Goal: Task Accomplishment & Management: Manage account settings

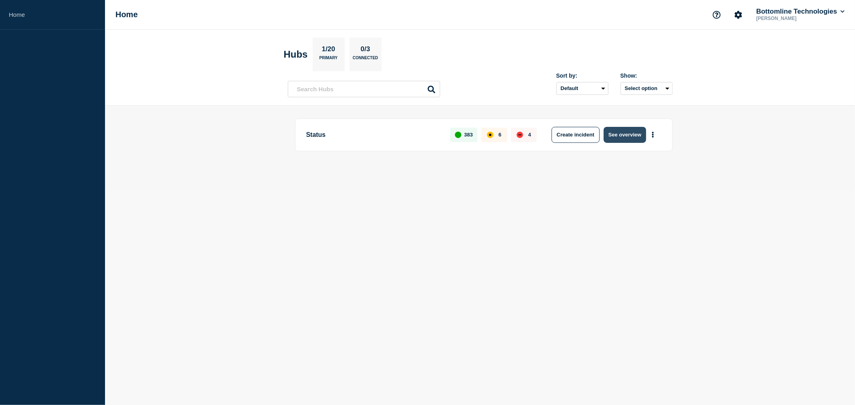
click at [625, 131] on button "See overview" at bounding box center [624, 135] width 42 height 16
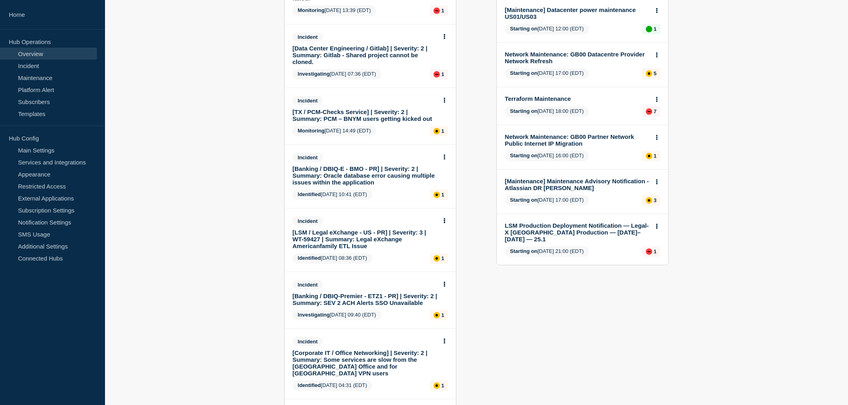
scroll to position [178, 0]
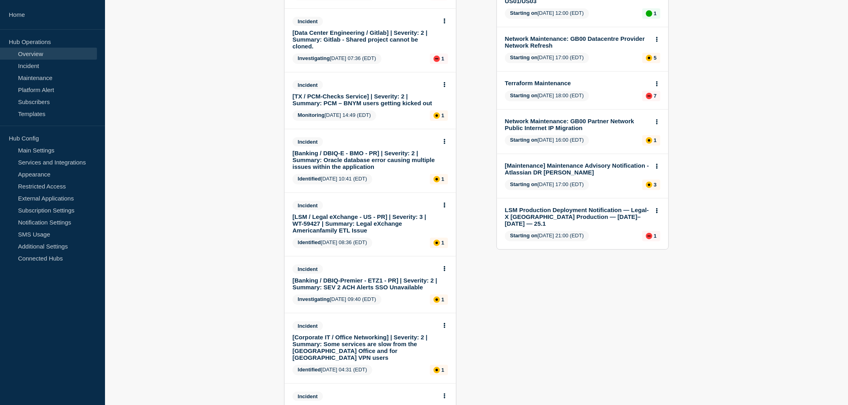
click at [354, 156] on link "[Banking / DBIQ-E - BMO - PR] | Severity: 2 | Summary: Oracle database error ca…" at bounding box center [364, 160] width 145 height 20
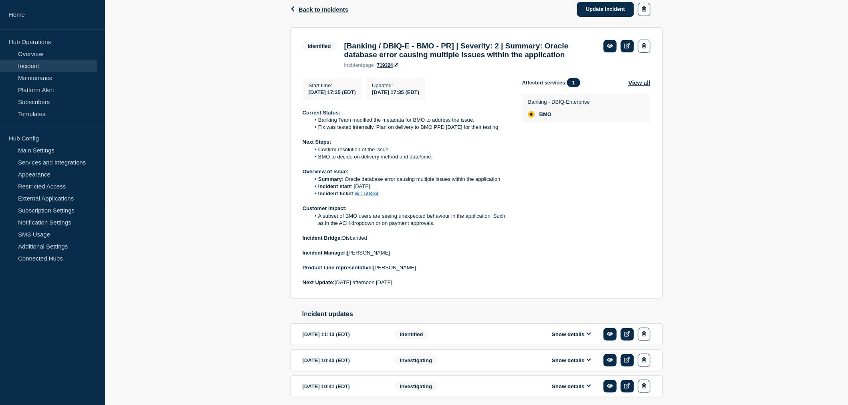
scroll to position [133, 0]
click at [365, 196] on link "WT-59434" at bounding box center [367, 193] width 24 height 6
drag, startPoint x: 302, startPoint y: 125, endPoint x: 414, endPoint y: 298, distance: 206.1
click at [414, 298] on section "Identified [Banking / DBIQ-E - BMO - PR] | Severity: 2 | Summary: Oracle databa…" at bounding box center [476, 162] width 373 height 272
click at [414, 286] on p "Next Update: Monday afternoon 09/22/2025" at bounding box center [405, 281] width 207 height 7
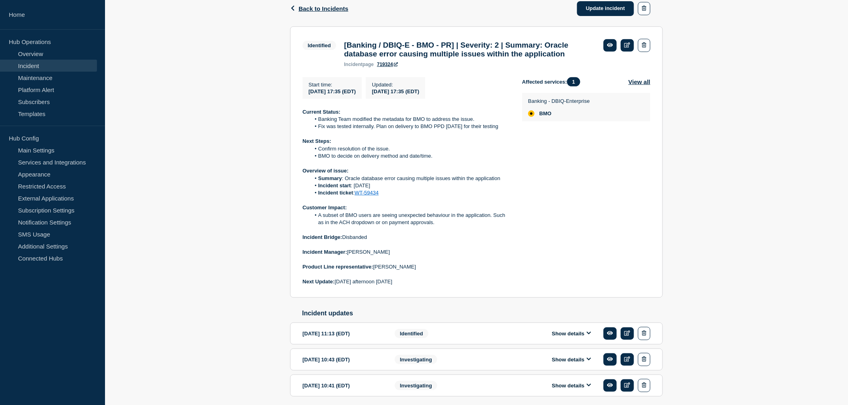
drag, startPoint x: 414, startPoint y: 298, endPoint x: 298, endPoint y: 125, distance: 208.3
click at [298, 125] on section "Identified [Banking / DBIQ-E - BMO - PR] | Severity: 2 | Summary: Oracle databa…" at bounding box center [476, 162] width 373 height 272
copy div "Current Status: Banking Team modified the metadata for BMO to address the issue…"
click at [606, 8] on link "Update incident" at bounding box center [605, 8] width 57 height 15
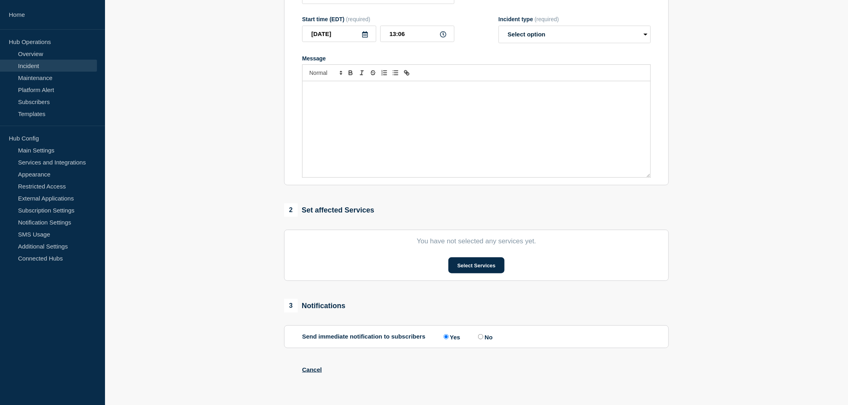
type input "[Banking / DBIQ-E - BMO - PR] | Severity: 2 | Summary: Oracle database error ca…"
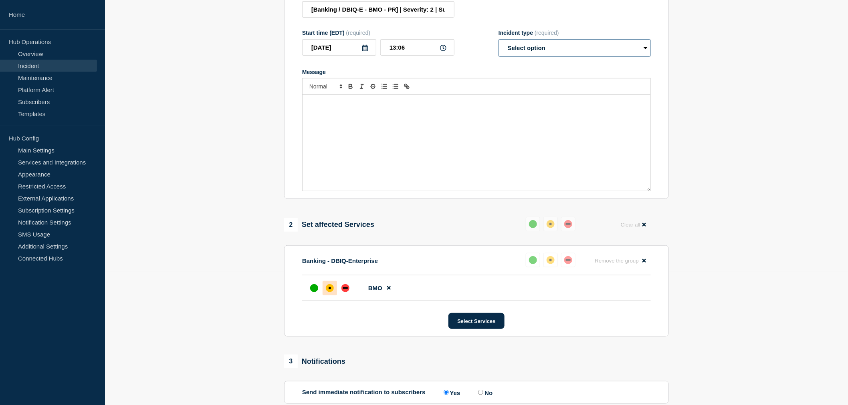
click at [527, 57] on select "Select option Investigating Identified Monitoring Resolved" at bounding box center [574, 48] width 152 height 18
select select "identified"
click at [498, 46] on select "Select option Investigating Identified Monitoring Resolved" at bounding box center [574, 48] width 152 height 18
click at [341, 126] on div "Message" at bounding box center [476, 143] width 348 height 96
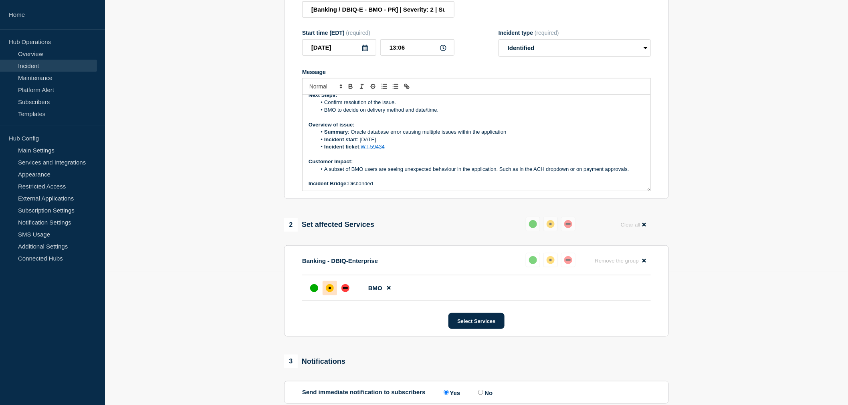
scroll to position [0, 0]
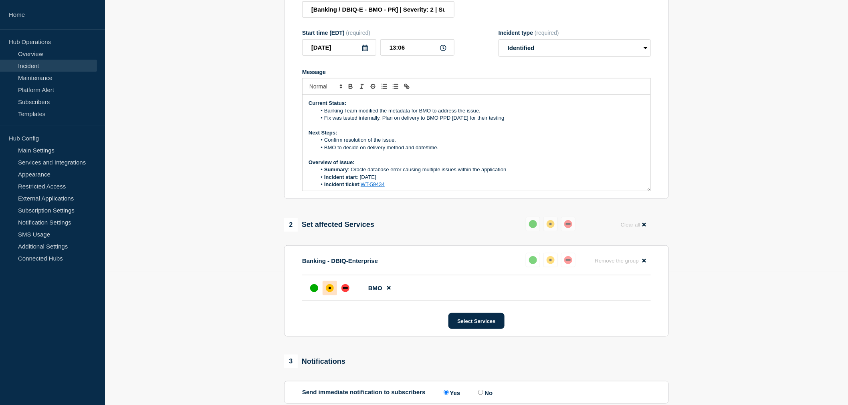
click at [381, 122] on li "Fix was tested internally. Plan on delivery to BMO PPD on Monday for their test…" at bounding box center [480, 118] width 328 height 7
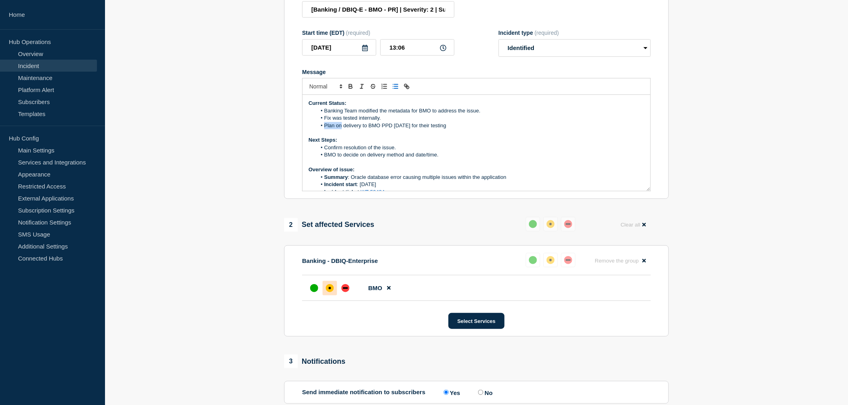
drag, startPoint x: 341, startPoint y: 131, endPoint x: 326, endPoint y: 131, distance: 15.2
click at [326, 129] on li "Plan on delivery to BMO PPD on Monday for their testing" at bounding box center [480, 125] width 328 height 7
drag, startPoint x: 367, startPoint y: 130, endPoint x: 349, endPoint y: 131, distance: 18.0
click at [349, 129] on li "Delivered delivery to BMO PPD on Monday for their testing" at bounding box center [480, 125] width 328 height 7
drag, startPoint x: 382, startPoint y: 133, endPoint x: 409, endPoint y: 129, distance: 27.1
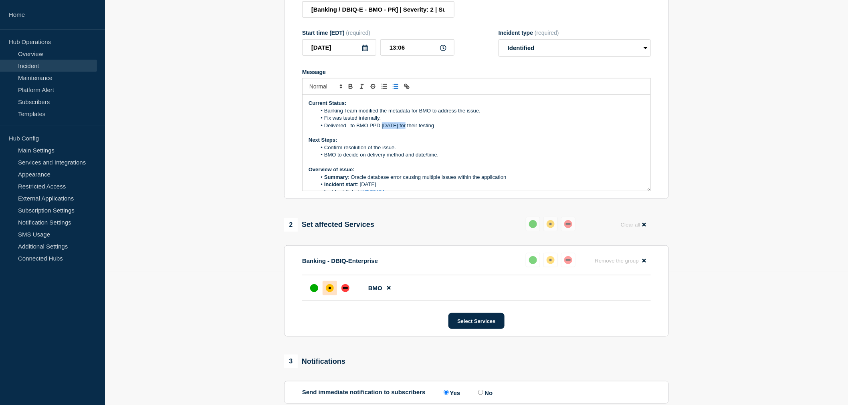
click at [409, 129] on li "Delivered to BMO PPD on Monday for their testing" at bounding box center [480, 125] width 328 height 7
click at [351, 129] on li "Delivered to BMO PPD for their testing" at bounding box center [480, 125] width 328 height 7
drag, startPoint x: 445, startPoint y: 162, endPoint x: 318, endPoint y: 161, distance: 127.0
click at [318, 159] on li "BMO to decide on delivery method and date/time." at bounding box center [480, 154] width 328 height 7
drag, startPoint x: 389, startPoint y: 165, endPoint x: 315, endPoint y: 163, distance: 73.3
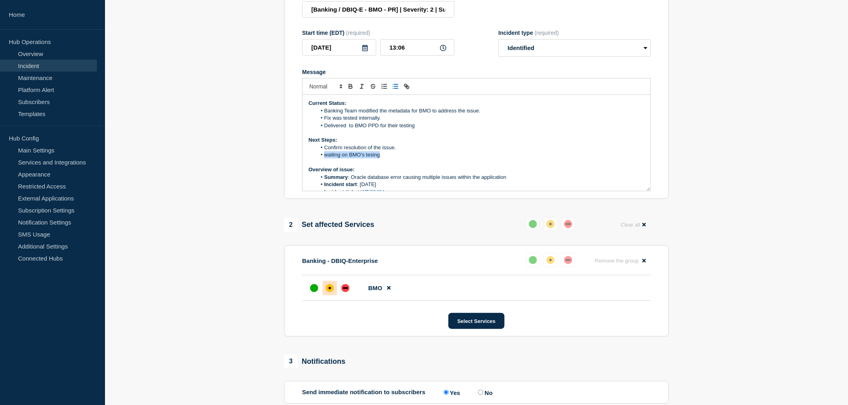
click at [315, 159] on ol "Confirm resolution of the issue. waiting on BMO's tesing" at bounding box center [476, 151] width 336 height 15
click at [410, 151] on div "Current Status: Banking Team modified the metadata for BMO to address the issue…" at bounding box center [476, 143] width 348 height 96
click at [409, 151] on li "Confirm resolution of the issue." at bounding box center [480, 147] width 328 height 7
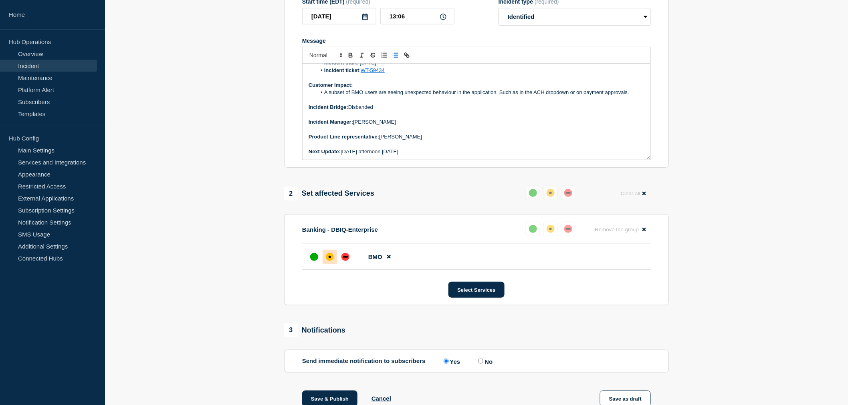
scroll to position [178, 0]
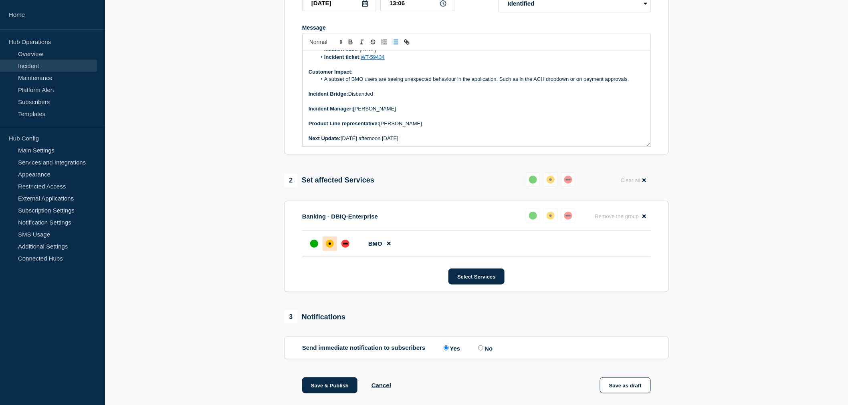
click at [385, 142] on p "Next Update: Monday afternoon 09/22/2025" at bounding box center [476, 138] width 336 height 7
drag, startPoint x: 385, startPoint y: 143, endPoint x: 343, endPoint y: 143, distance: 41.7
click at [343, 142] on p "Next Update: Monday afternoon 09/22/2025" at bounding box center [476, 138] width 336 height 7
drag, startPoint x: 381, startPoint y: 145, endPoint x: 343, endPoint y: 146, distance: 37.7
click at [343, 142] on p "Next Update: 09/22/2025" at bounding box center [476, 138] width 336 height 7
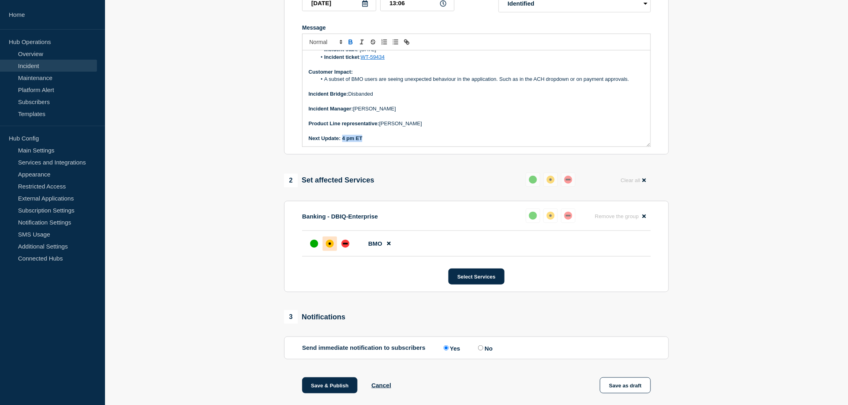
drag, startPoint x: 367, startPoint y: 146, endPoint x: 343, endPoint y: 146, distance: 23.6
click at [343, 142] on p "Next Update: 4 pm ET" at bounding box center [476, 138] width 336 height 7
click at [344, 142] on p "Next Update: 4 pm ET" at bounding box center [476, 138] width 336 height 7
click at [341, 141] on strong "Next Update:" at bounding box center [324, 138] width 32 height 6
drag, startPoint x: 366, startPoint y: 142, endPoint x: 343, endPoint y: 145, distance: 23.0
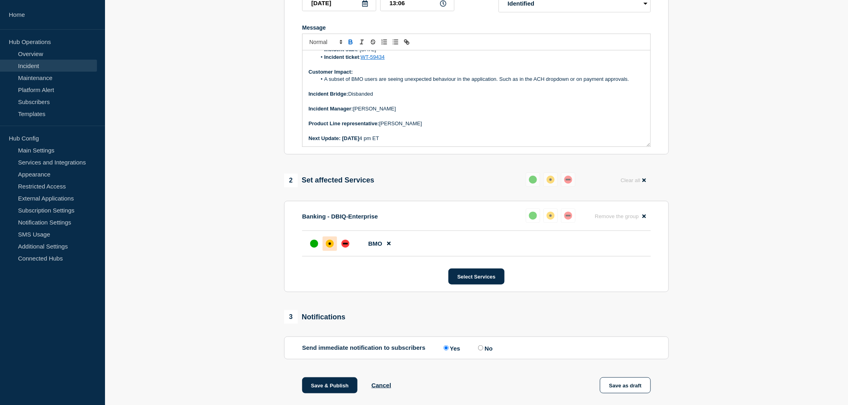
click at [343, 141] on strong "Next Update: 9/22/2025" at bounding box center [333, 138] width 51 height 6
click at [455, 113] on p "Incident Manager: Neena Goel" at bounding box center [476, 108] width 336 height 7
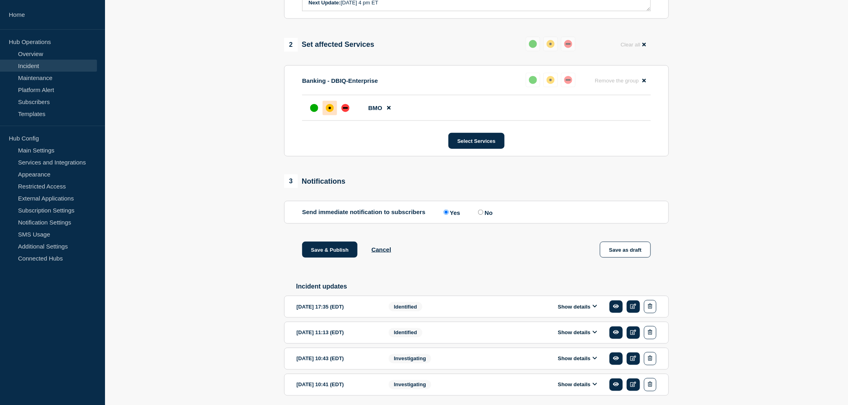
scroll to position [351, 0]
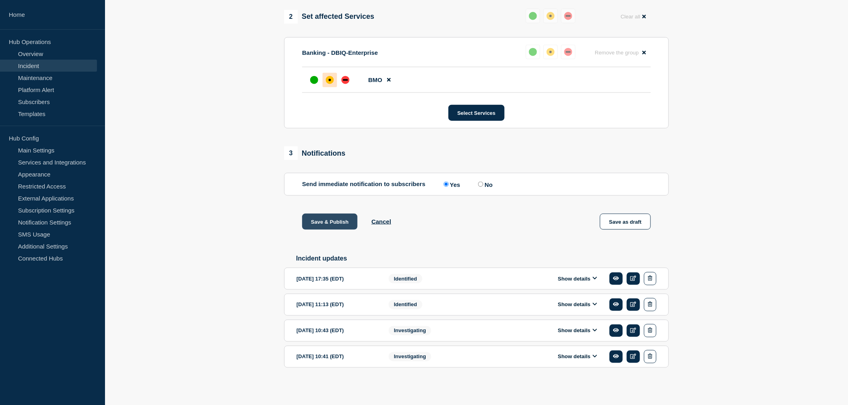
click at [318, 220] on button "Save & Publish" at bounding box center [329, 222] width 55 height 16
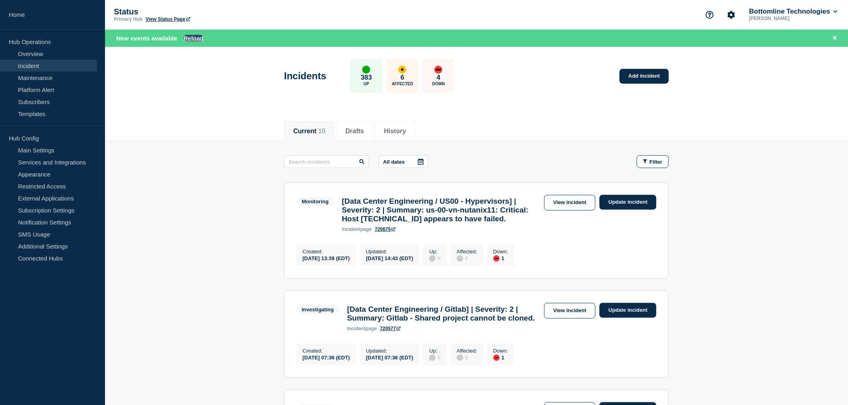
click at [187, 38] on button "Reload" at bounding box center [193, 38] width 20 height 7
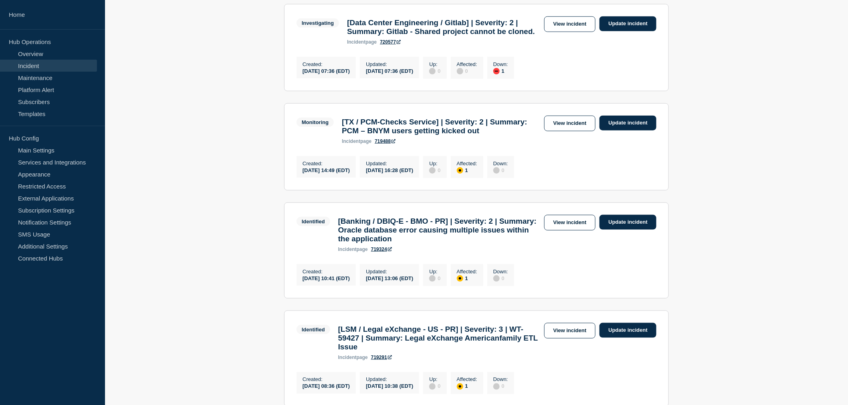
scroll to position [311, 0]
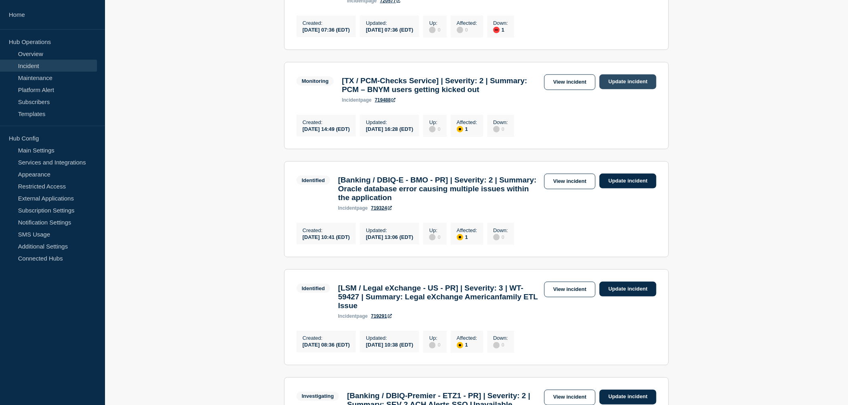
click at [620, 89] on link "Update incident" at bounding box center [627, 82] width 57 height 15
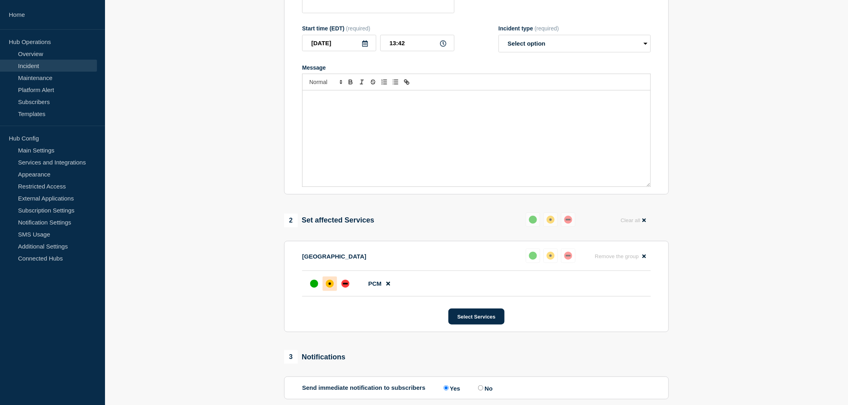
type input "[TX / PCM-Checks Service] | Severity: 2 | Summary: PCM – BNYM users getting kic…"
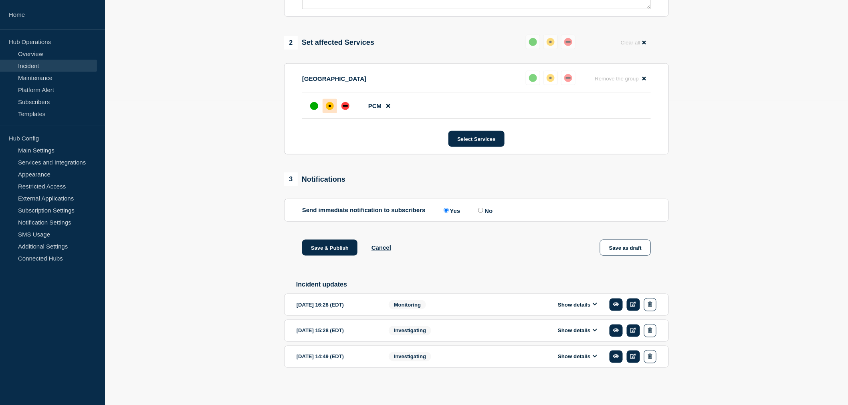
scroll to position [325, 0]
click at [630, 306] on icon at bounding box center [633, 304] width 6 height 5
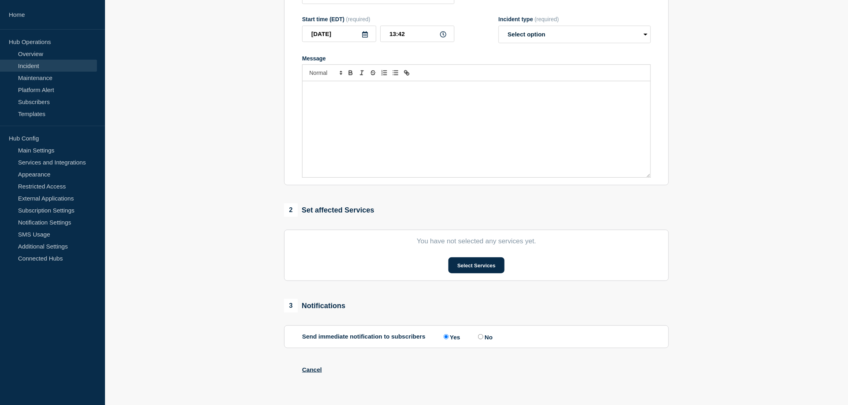
type input "[TX / PCM-Checks Service] | Severity: 2 | Summary: PCM – BNYM users getting kic…"
type input "2025-09-19"
type input "16:28"
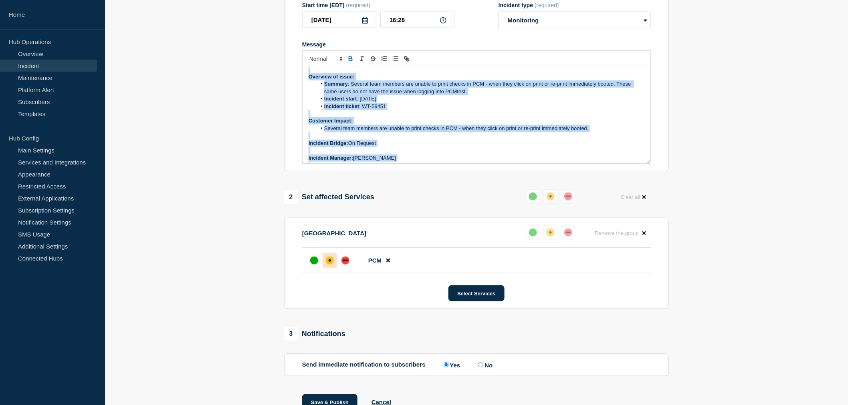
scroll to position [105, 0]
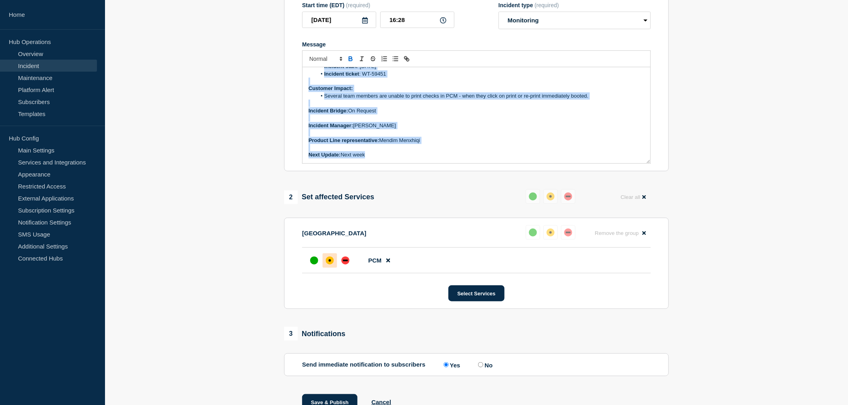
drag, startPoint x: 307, startPoint y: 77, endPoint x: 456, endPoint y: 204, distance: 194.7
click at [456, 204] on div "1 Provide details Title (required) [TX / PCM-Checks Service] | Severity: 2 | Su…" at bounding box center [477, 180] width 394 height 501
copy div "Current Status: Several team members are intermittently unable to print checks …"
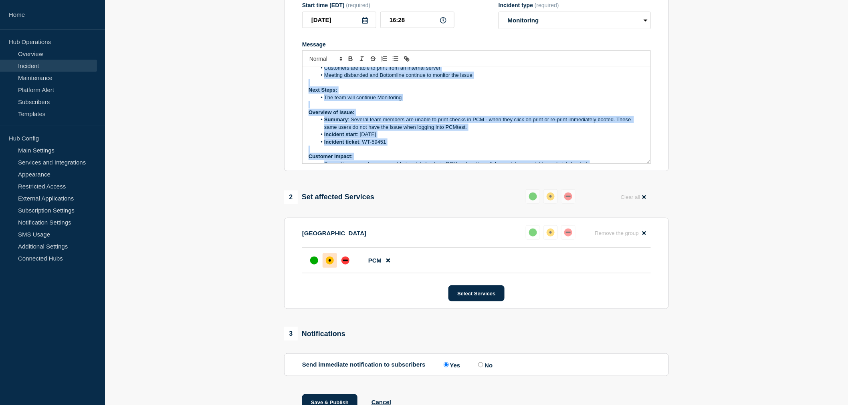
scroll to position [0, 0]
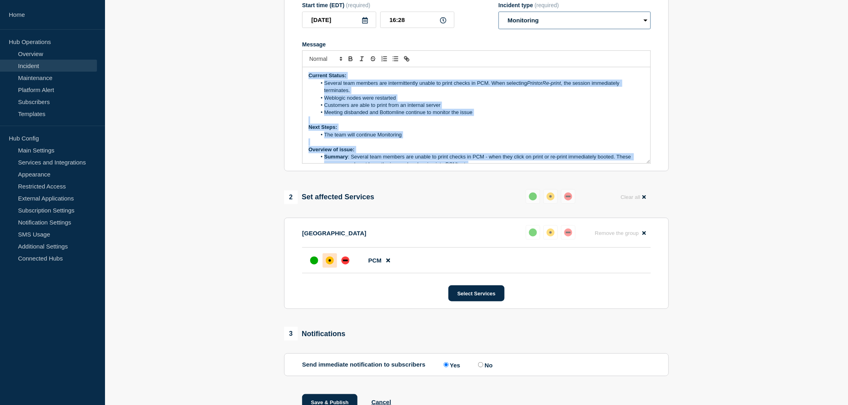
click at [539, 24] on select "Select option Investigating Identified Monitoring Resolved" at bounding box center [574, 21] width 152 height 18
select select "resolved"
click at [498, 29] on select "Select option Investigating Identified Monitoring Resolved" at bounding box center [574, 21] width 152 height 18
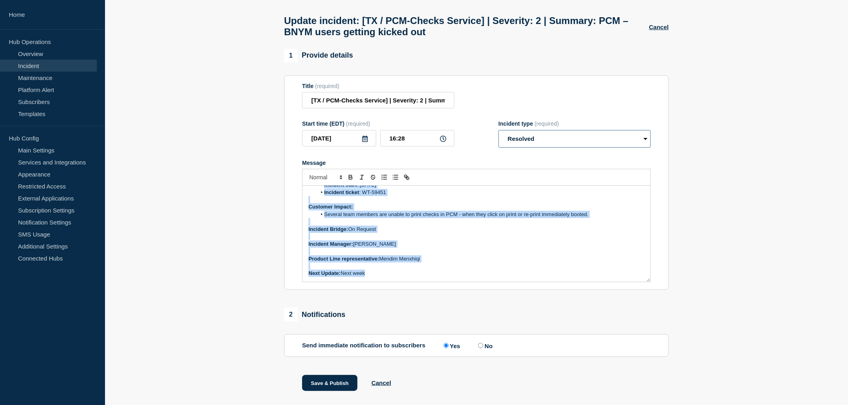
scroll to position [44, 0]
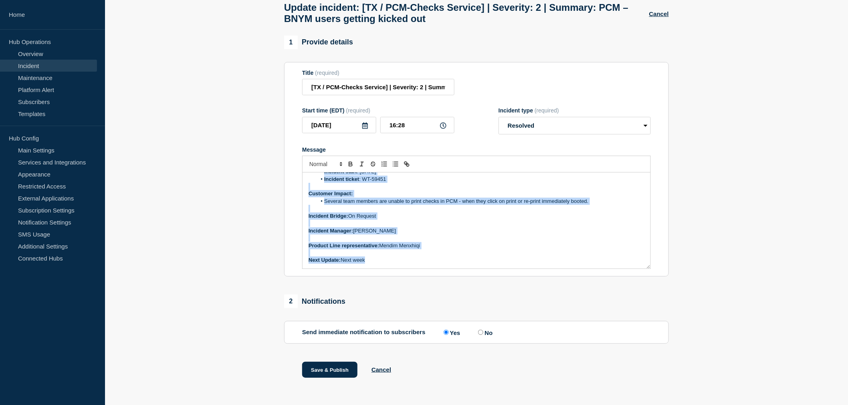
click at [387, 264] on p "Next Update: Next week" at bounding box center [476, 260] width 336 height 7
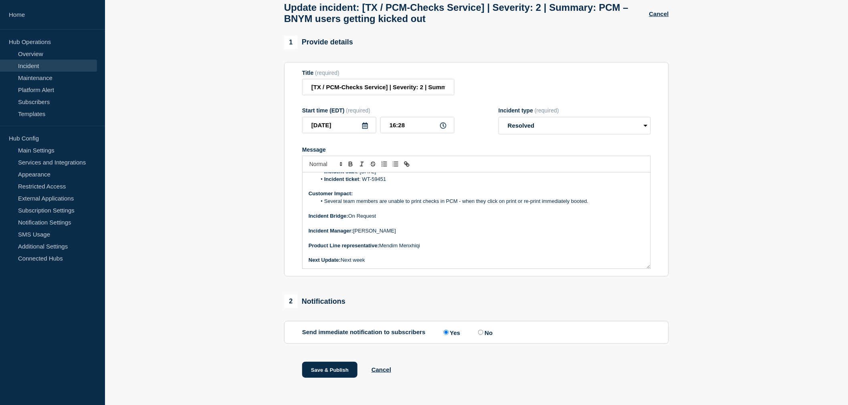
scroll to position [0, 0]
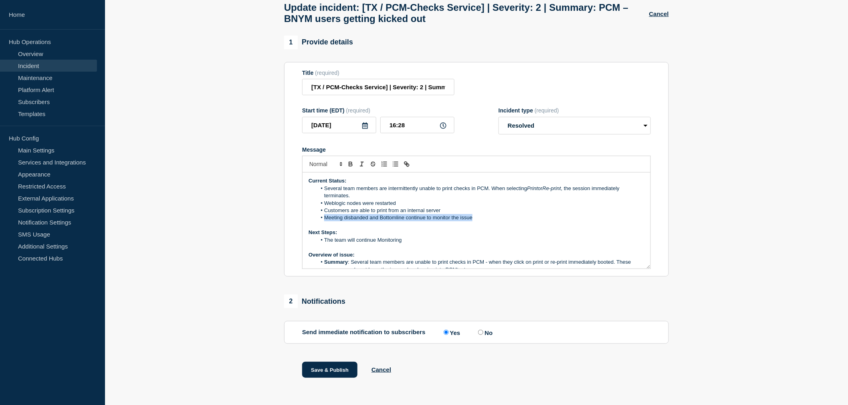
drag, startPoint x: 475, startPoint y: 223, endPoint x: 325, endPoint y: 224, distance: 150.2
click at [325, 222] on li "Meeting disbanded and Bottomline continue to monitor the issue" at bounding box center [480, 217] width 328 height 7
click at [383, 221] on li "workaround in place -" at bounding box center [480, 217] width 328 height 7
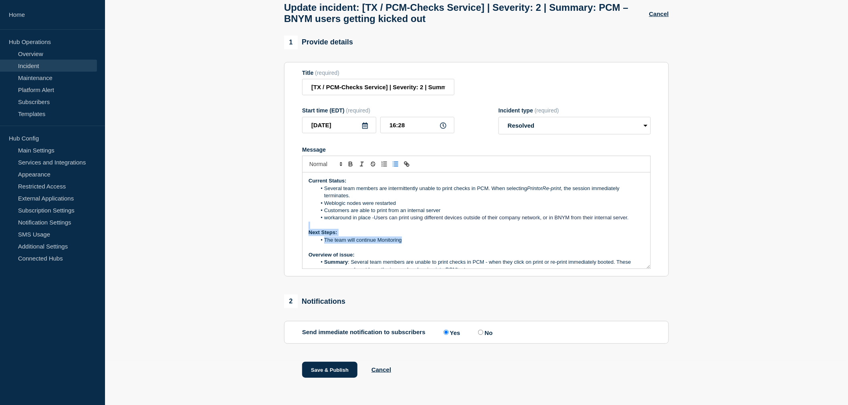
drag, startPoint x: 415, startPoint y: 242, endPoint x: 299, endPoint y: 229, distance: 116.1
click at [299, 229] on section "Title (required) [TX / PCM-Checks Service] | Severity: 2 | Summary: PCM – BNYM …" at bounding box center [476, 169] width 385 height 215
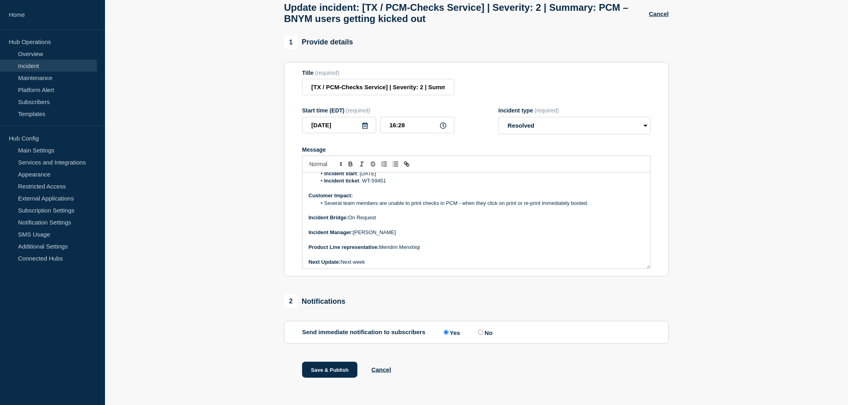
scroll to position [83, 0]
drag, startPoint x: 387, startPoint y: 222, endPoint x: 294, endPoint y: 221, distance: 92.5
click at [294, 221] on section "Title (required) [TX / PCM-Checks Service] | Severity: 2 | Summary: PCM – BNYM …" at bounding box center [476, 169] width 385 height 215
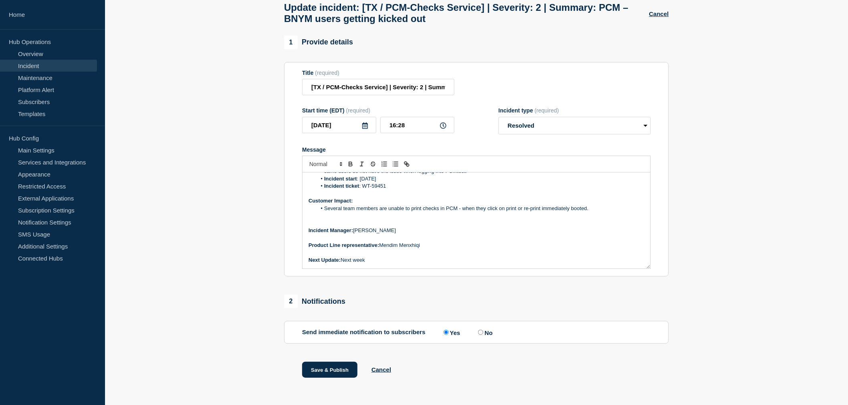
scroll to position [76, 0]
drag, startPoint x: 329, startPoint y: 265, endPoint x: 301, endPoint y: 264, distance: 28.1
click at [301, 264] on section "Title (required) [TX / PCM-Checks Service] | Severity: 2 | Summary: PCM – BNYM …" at bounding box center [476, 169] width 385 height 215
click at [322, 264] on p "ek" at bounding box center [476, 260] width 336 height 7
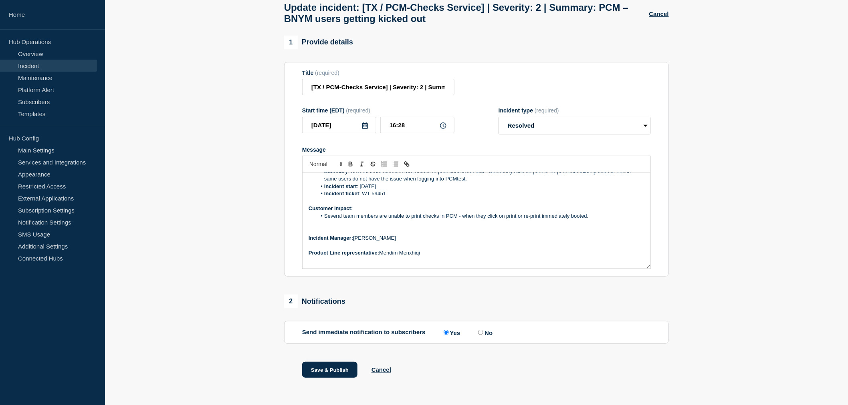
click at [315, 232] on p "Message" at bounding box center [476, 230] width 336 height 7
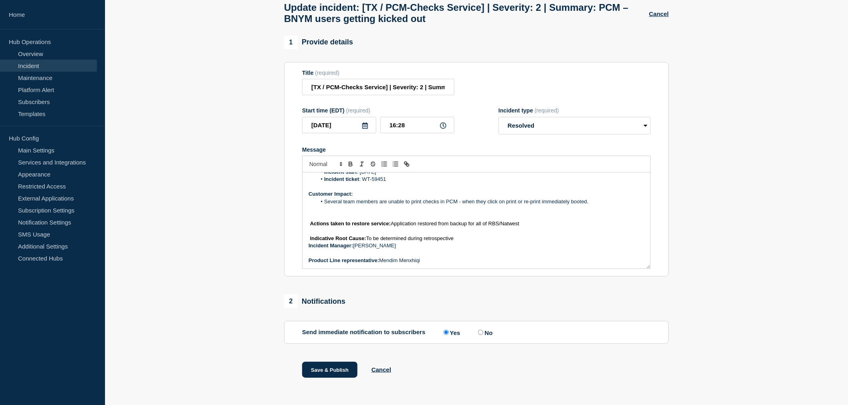
click at [314, 213] on p "Message" at bounding box center [476, 209] width 336 height 7
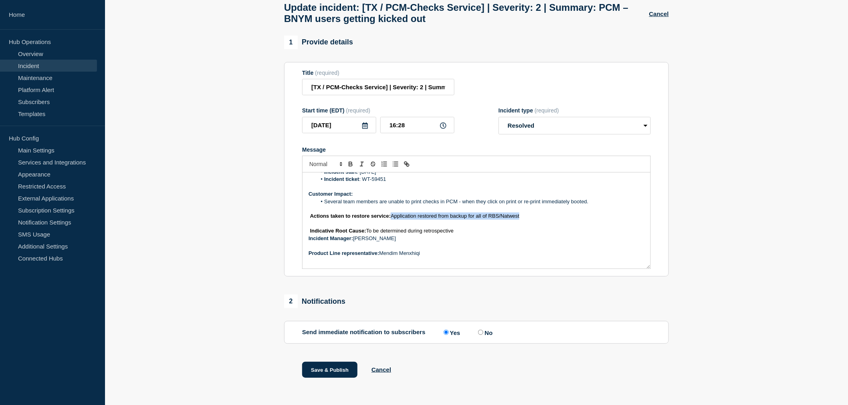
drag, startPoint x: 529, startPoint y: 221, endPoint x: 394, endPoint y: 219, distance: 135.4
click at [394, 219] on p "Actions taken to restore service: Application restored from backup for all of R…" at bounding box center [476, 216] width 336 height 7
click at [413, 220] on p "Actions taken to restore service: None." at bounding box center [476, 216] width 336 height 7
click at [460, 235] on p "Indicative Root Cause: To be determined during retrospective" at bounding box center [476, 231] width 336 height 7
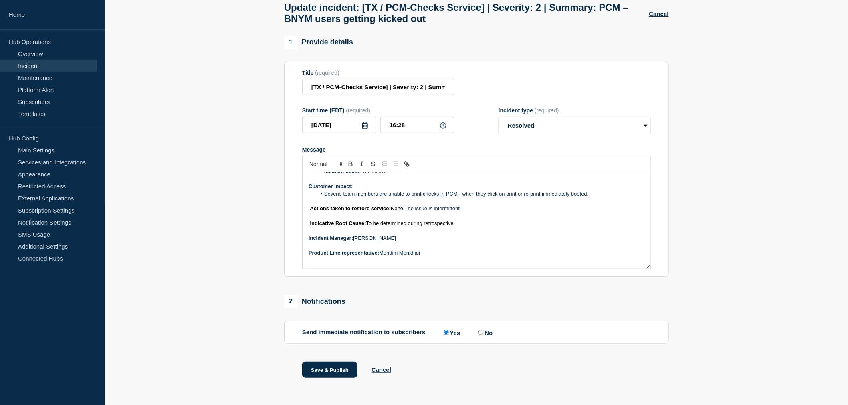
click at [310, 226] on strong "Indicative Root Cause:" at bounding box center [338, 223] width 56 height 6
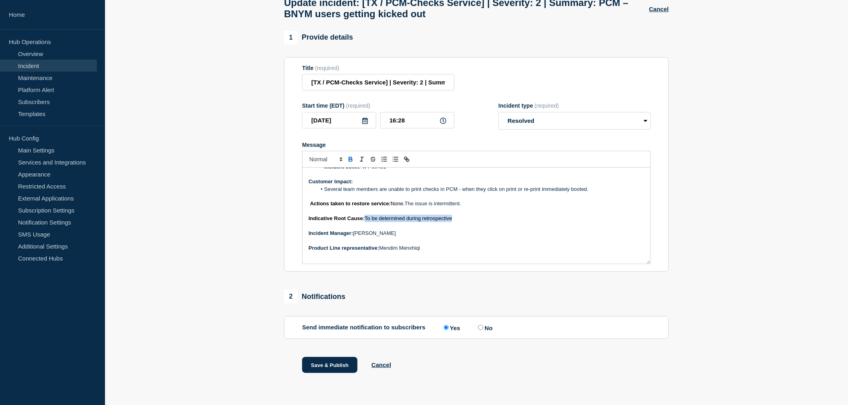
drag, startPoint x: 457, startPoint y: 218, endPoint x: 367, endPoint y: 218, distance: 90.1
click at [367, 218] on p "Indicative Root Cause: To be determined during retrospective" at bounding box center [476, 218] width 336 height 7
click at [367, 218] on span "To be determined during retrospective" at bounding box center [408, 219] width 87 height 6
click at [448, 223] on p "Message" at bounding box center [476, 226] width 336 height 7
drag, startPoint x: 460, startPoint y: 218, endPoint x: 366, endPoint y: 217, distance: 94.1
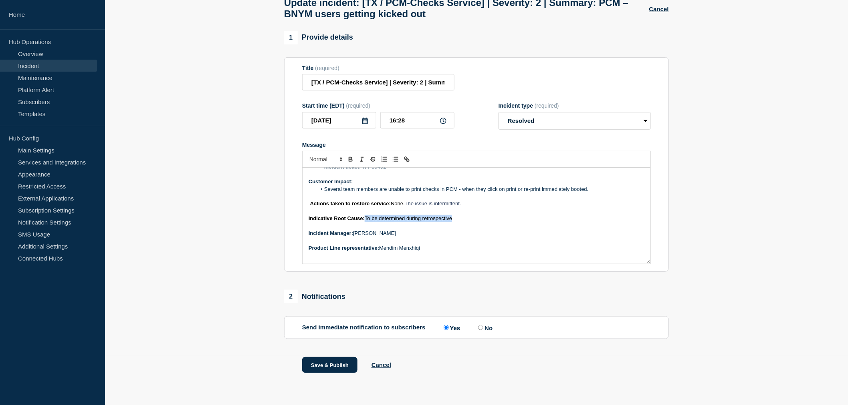
click at [366, 217] on p "Indicative Root Cause: To be determined during retrospective" at bounding box center [476, 218] width 336 height 7
drag, startPoint x: 396, startPoint y: 216, endPoint x: 367, endPoint y: 218, distance: 28.5
click at [367, 218] on p "Indicative Root Cause: PCM-9050" at bounding box center [476, 218] width 336 height 7
click at [452, 217] on p "Indicative Root Cause: PCM-9050" at bounding box center [476, 218] width 336 height 7
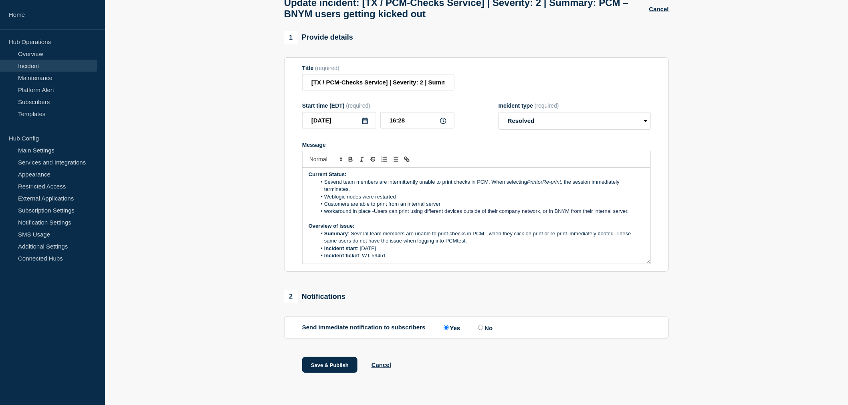
scroll to position [0, 0]
drag, startPoint x: 402, startPoint y: 197, endPoint x: 326, endPoint y: 197, distance: 75.7
click at [326, 197] on li "Weblogic nodes were restarted" at bounding box center [480, 198] width 328 height 7
copy li "Weblogic nodes were restarted"
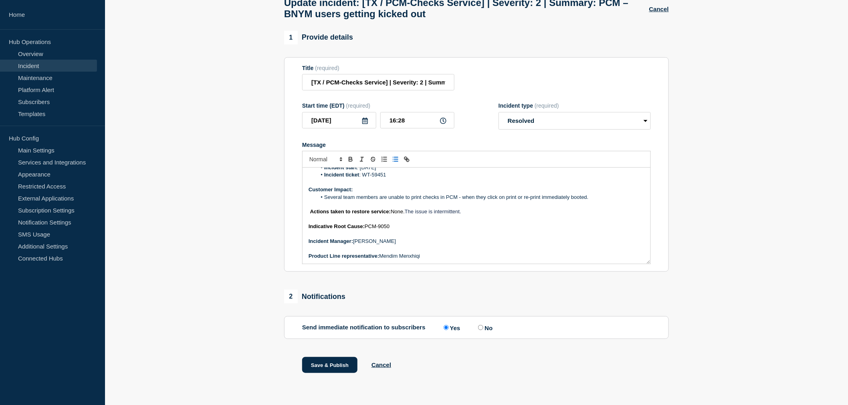
scroll to position [91, 0]
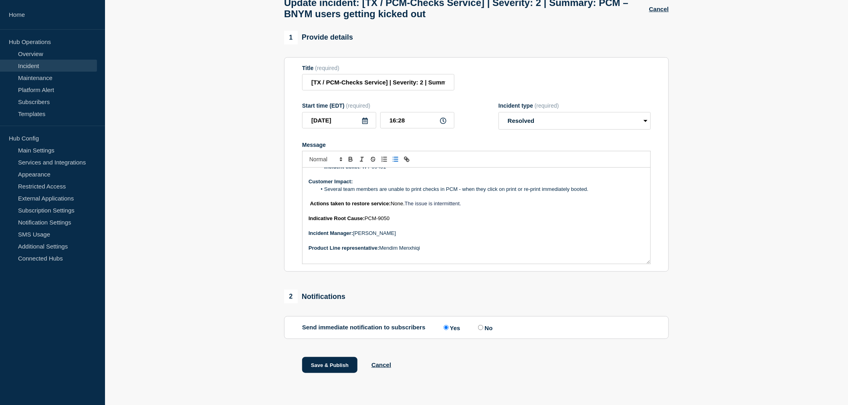
drag, startPoint x: 407, startPoint y: 202, endPoint x: 394, endPoint y: 204, distance: 13.3
click at [394, 204] on span "None." at bounding box center [398, 204] width 14 height 6
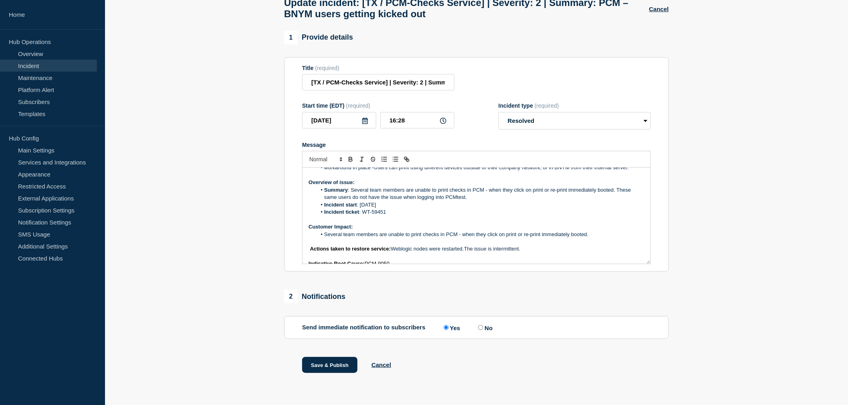
scroll to position [0, 0]
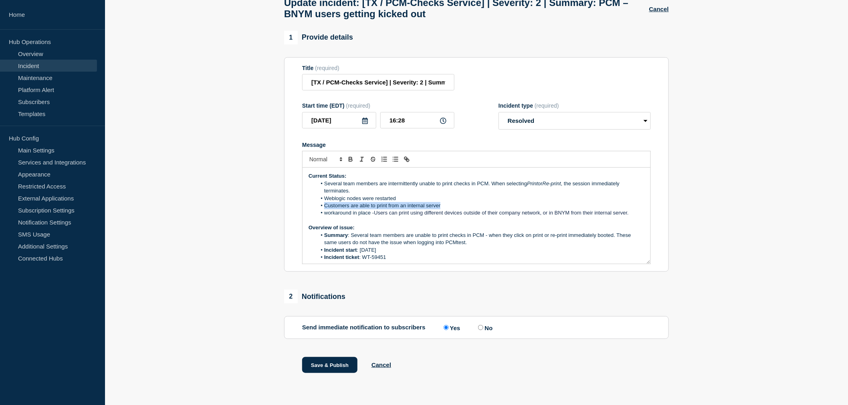
drag, startPoint x: 445, startPoint y: 204, endPoint x: 320, endPoint y: 205, distance: 125.4
click at [320, 205] on li "Customers are able to print from an internal server" at bounding box center [480, 205] width 328 height 7
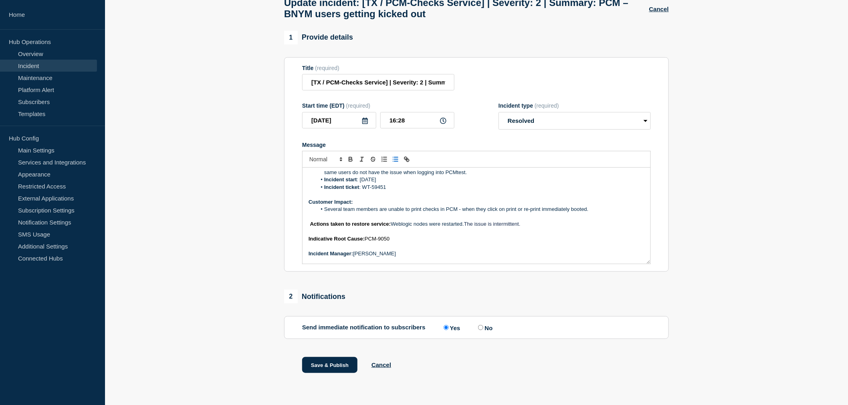
scroll to position [83, 0]
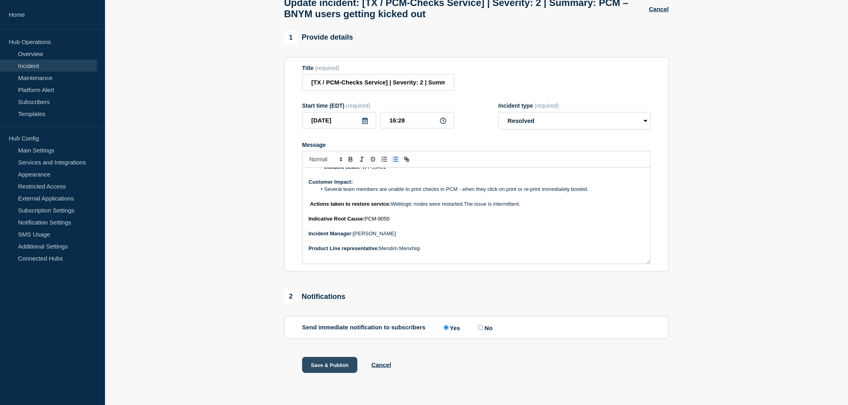
click at [325, 367] on button "Save & Publish" at bounding box center [329, 365] width 55 height 16
